Goal: Task Accomplishment & Management: Use online tool/utility

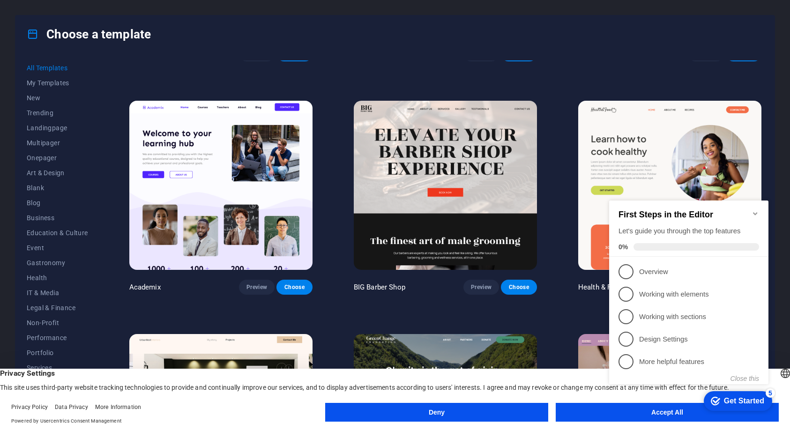
scroll to position [894, 0]
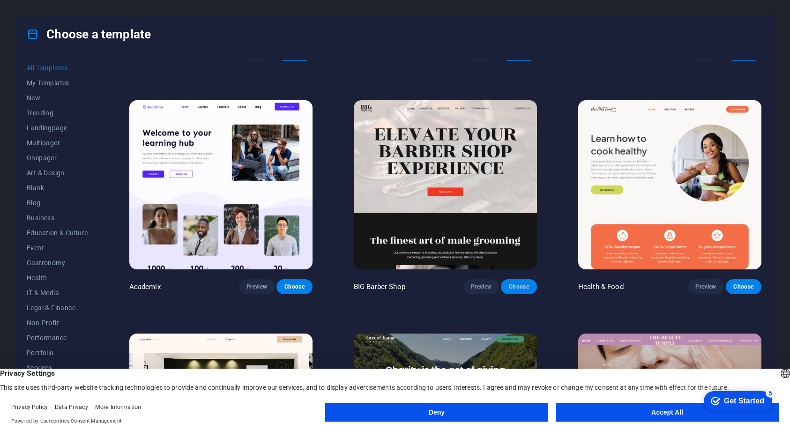
click at [512, 287] on button "Choose" at bounding box center [519, 286] width 36 height 15
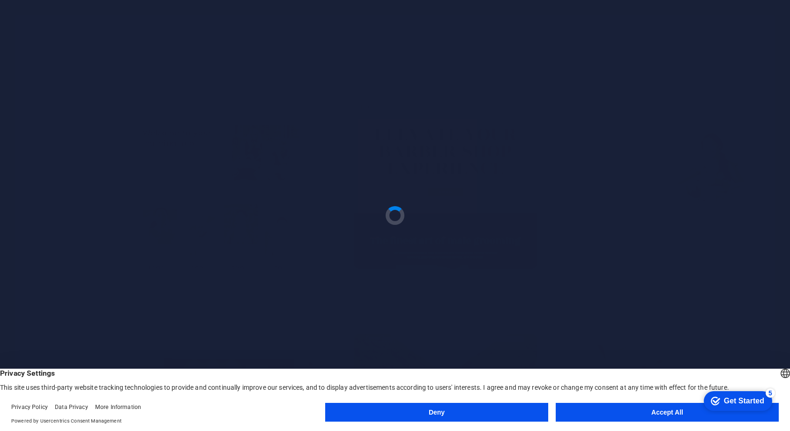
click at [621, 423] on div "Deny Accept All" at bounding box center [552, 414] width 454 height 23
click at [621, 421] on button "Accept All" at bounding box center [667, 412] width 223 height 19
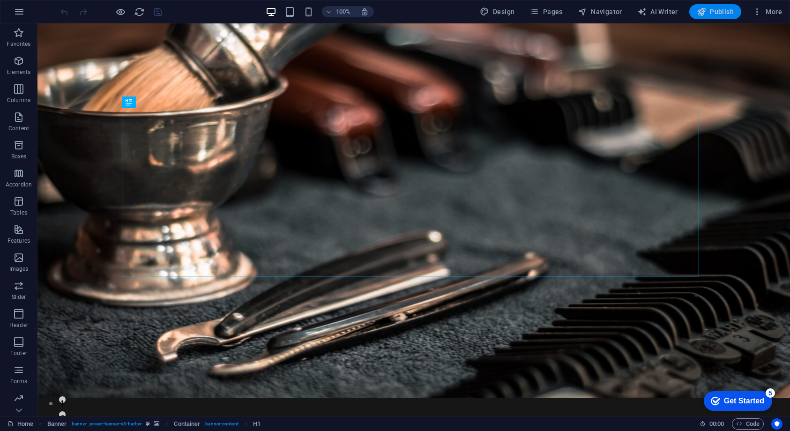
click at [715, 6] on button "Publish" at bounding box center [716, 11] width 52 height 15
